Goal: Information Seeking & Learning: Learn about a topic

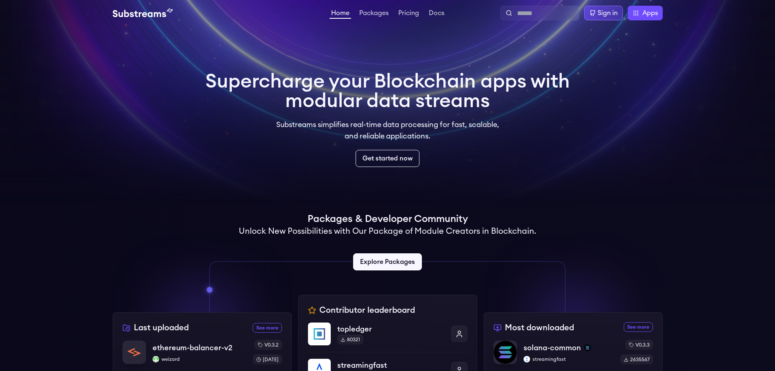
click at [616, 17] on div "Sign in" at bounding box center [608, 13] width 20 height 10
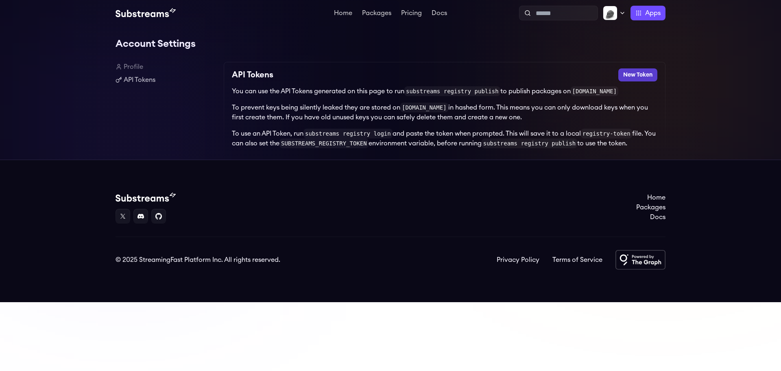
click at [634, 76] on button "New Token" at bounding box center [637, 74] width 39 height 13
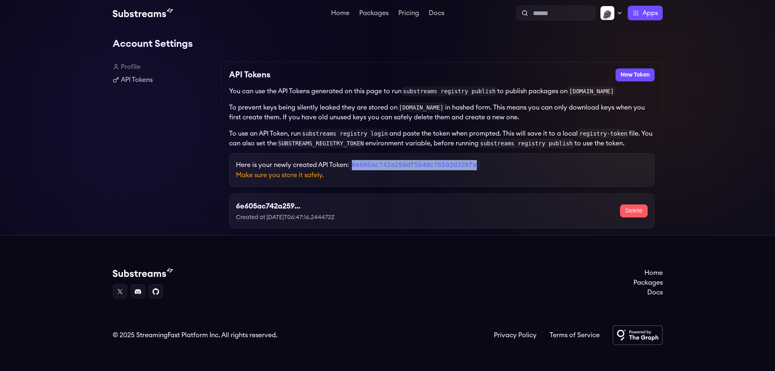
drag, startPoint x: 354, startPoint y: 166, endPoint x: 525, endPoint y: 160, distance: 170.6
click at [525, 160] on div "Here is your newly created API Token: 6e605ac742a259df5b4dc76592d326fe Make sur…" at bounding box center [441, 170] width 425 height 34
copy code "6e605ac742a259df5b4dc76592d326fe"
click at [394, 186] on div "Here is your newly created API Token: 6e605ac742a259df5b4dc76592d326fe Make sur…" at bounding box center [441, 170] width 425 height 34
click at [647, 20] on div "Home Packages Pricing Docs Home Packages Pricing Docs Profile Publish Settings …" at bounding box center [387, 13] width 775 height 26
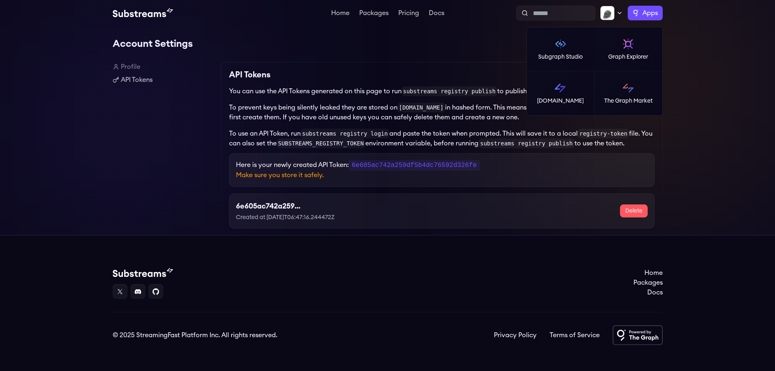
click at [646, 15] on span "Apps" at bounding box center [649, 13] width 15 height 10
click at [578, 63] on link "Subgraph Studio" at bounding box center [561, 49] width 68 height 44
click at [648, 10] on span "Apps" at bounding box center [649, 13] width 15 height 10
click at [634, 42] on img at bounding box center [628, 43] width 13 height 13
click at [642, 15] on span "Apps" at bounding box center [649, 13] width 15 height 10
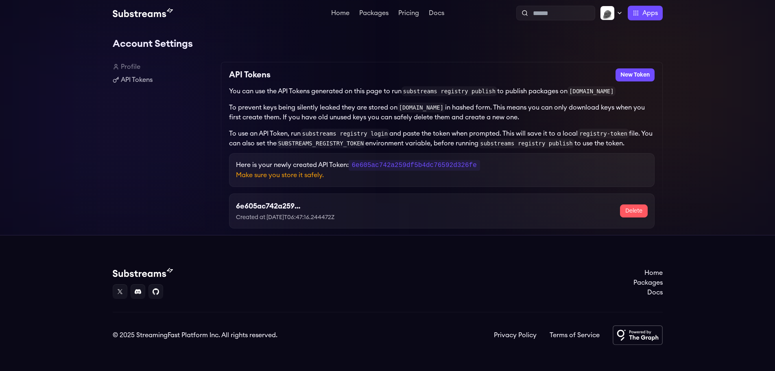
click at [135, 11] on img at bounding box center [143, 13] width 60 height 10
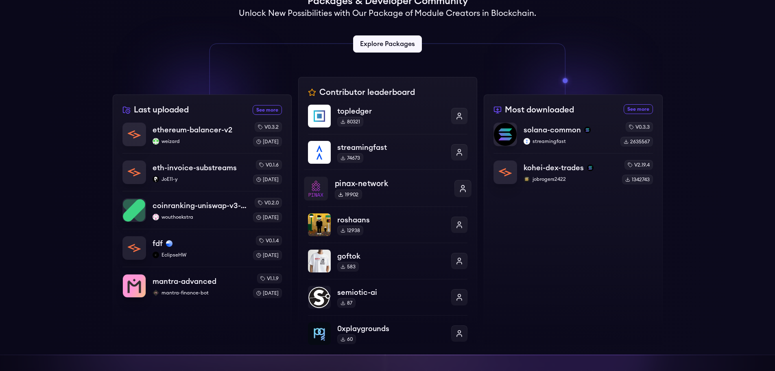
scroll to position [203, 0]
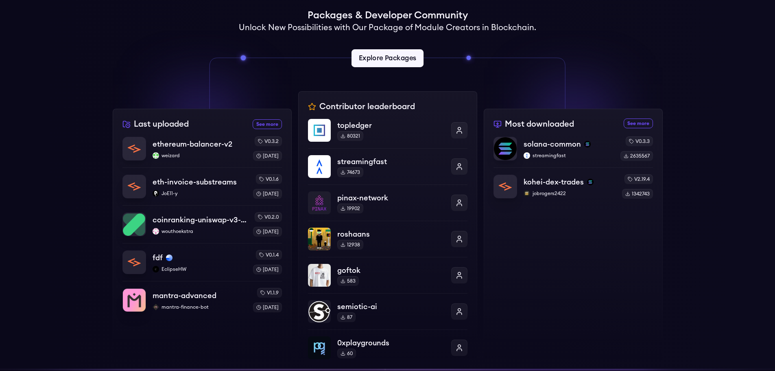
click at [384, 59] on link "Explore Packages" at bounding box center [387, 58] width 72 height 18
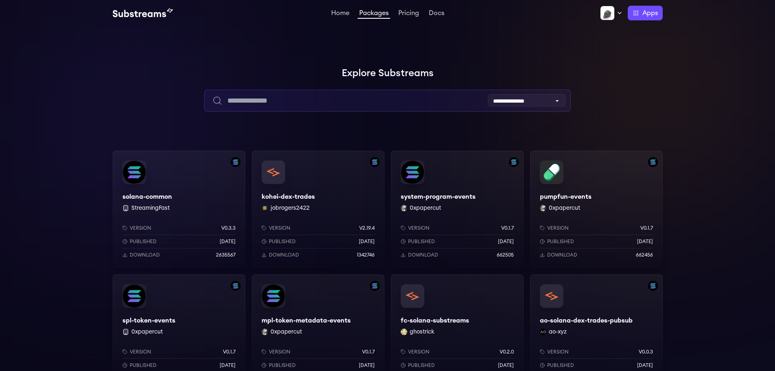
click at [526, 92] on input "text" at bounding box center [387, 100] width 367 height 22
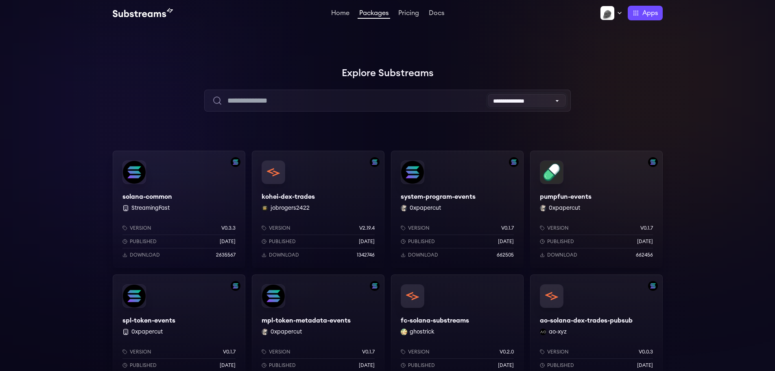
click at [524, 96] on select "**********" at bounding box center [527, 100] width 78 height 13
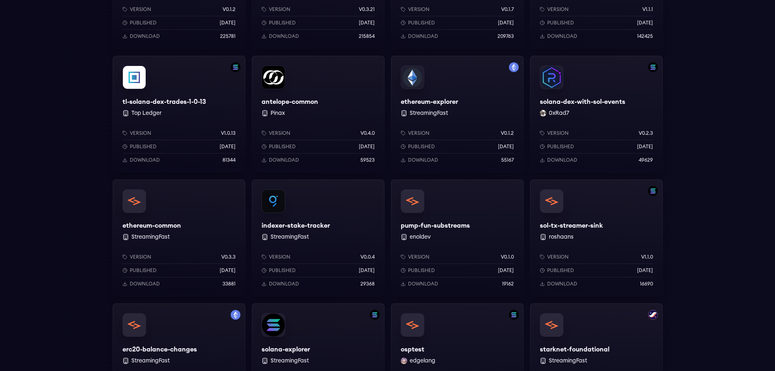
scroll to position [407, 0]
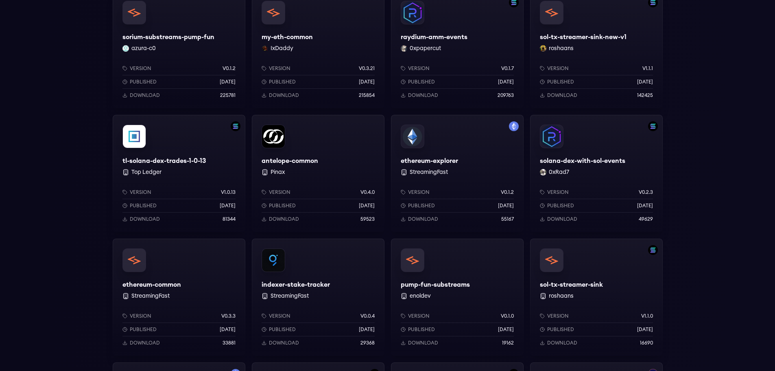
click at [470, 165] on div "ethereum-explorer StreamingFast Version v0.1.2 Published 1 years ago Download 5…" at bounding box center [457, 173] width 133 height 117
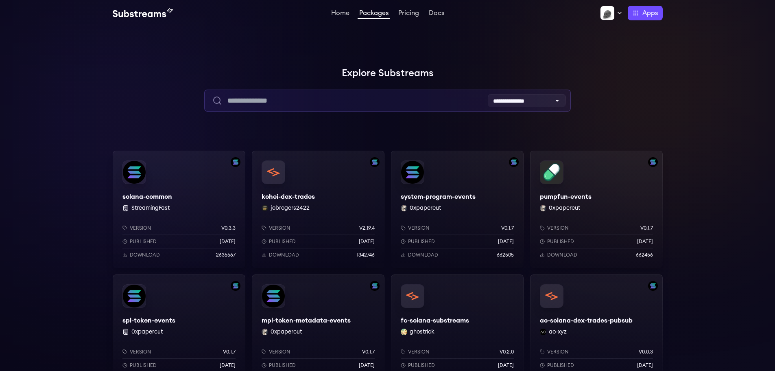
click at [346, 102] on input "text" at bounding box center [387, 100] width 367 height 22
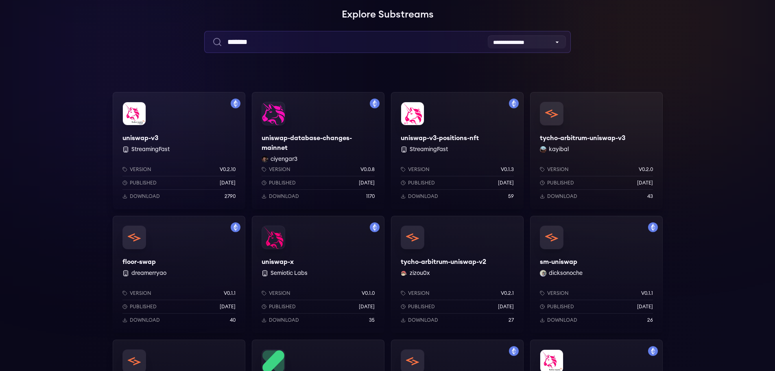
scroll to position [122, 0]
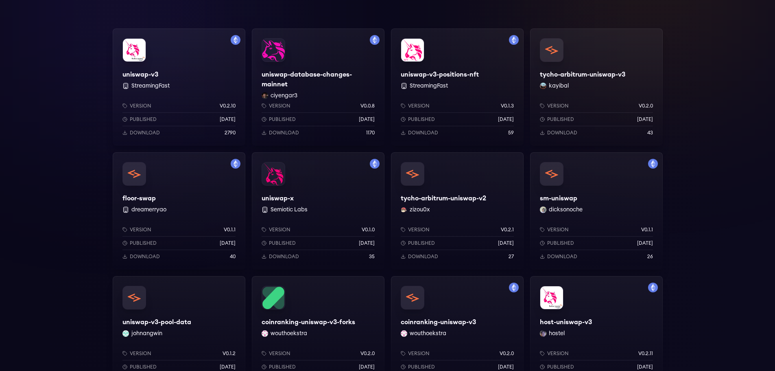
type input "*******"
click at [191, 88] on div "uniswap-v3 StreamingFast Version v0.2.10 Published 1 years ago Download 2790" at bounding box center [179, 86] width 133 height 117
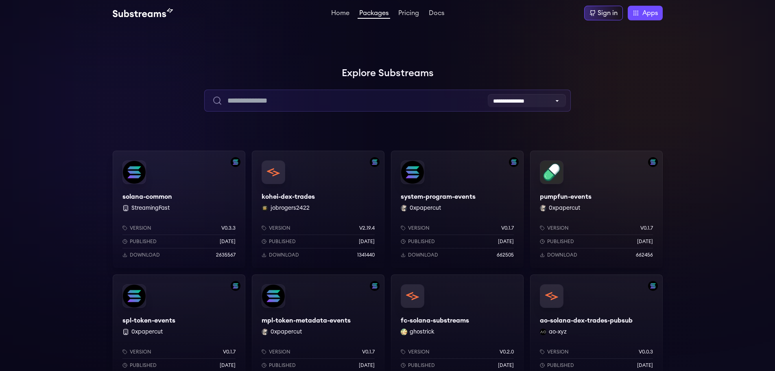
click at [303, 97] on input "text" at bounding box center [387, 100] width 367 height 22
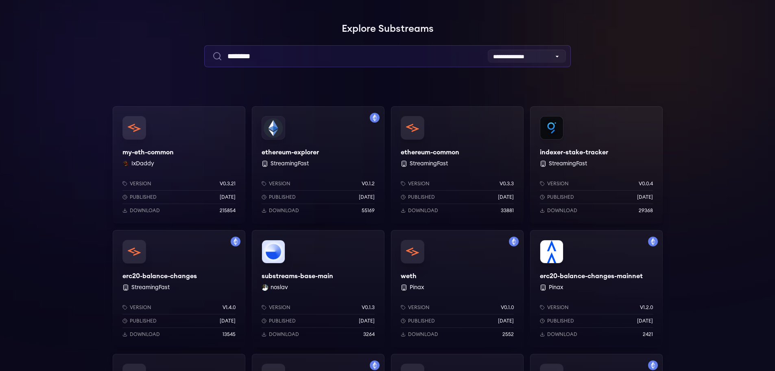
scroll to position [41, 0]
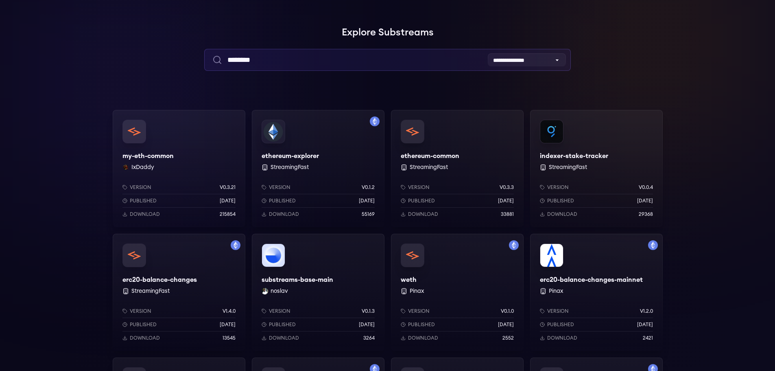
click at [281, 68] on input "********" at bounding box center [387, 60] width 367 height 22
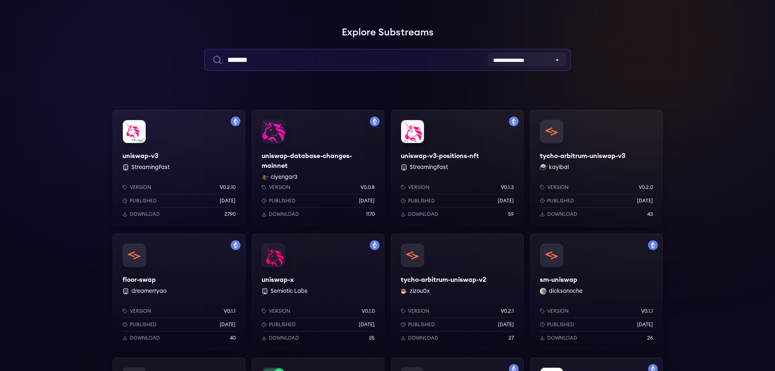
type input "*******"
